Goal: Task Accomplishment & Management: Manage account settings

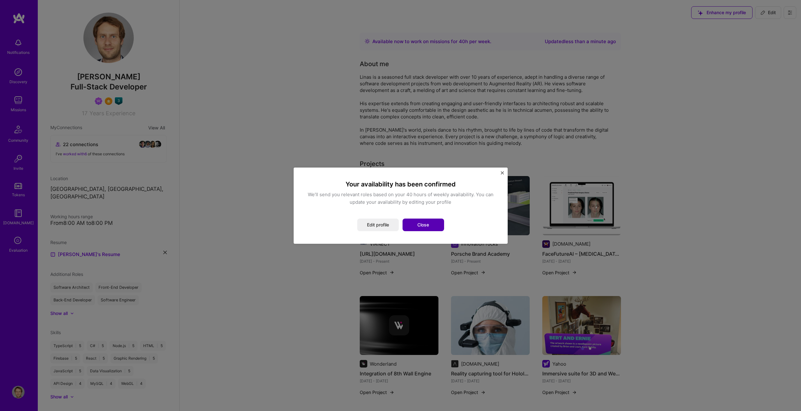
click at [429, 225] on button "Close" at bounding box center [423, 224] width 42 height 13
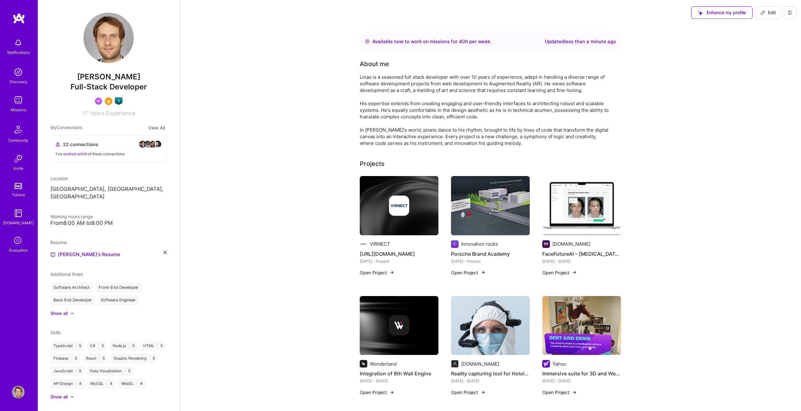
click at [19, 42] on img at bounding box center [18, 43] width 13 height 13
click at [21, 98] on img at bounding box center [18, 100] width 13 height 13
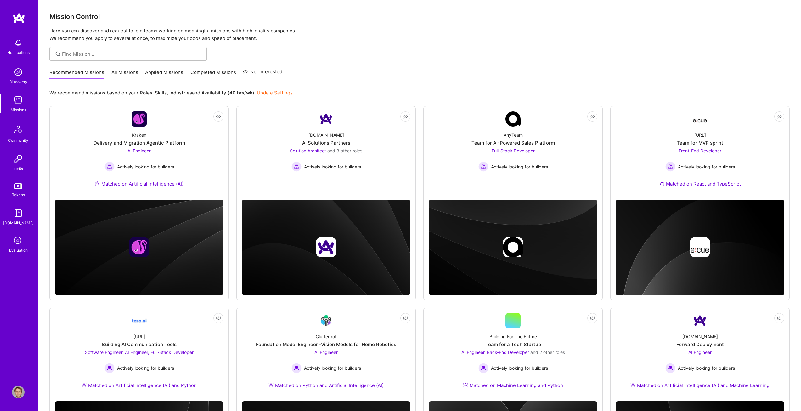
click at [154, 73] on link "Applied Missions" at bounding box center [164, 74] width 38 height 10
